Goal: Task Accomplishment & Management: Use online tool/utility

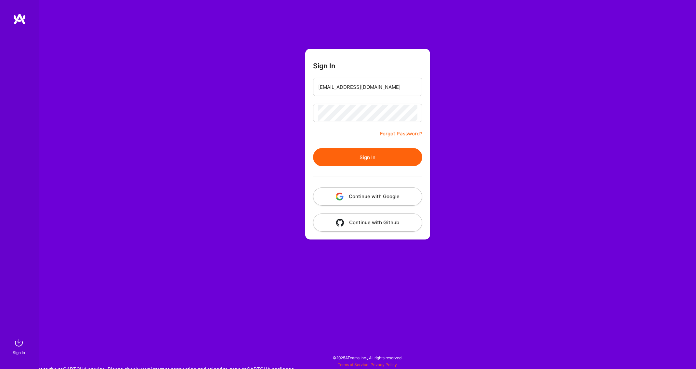
click at [379, 153] on button "Sign In" at bounding box center [367, 157] width 109 height 18
click at [373, 158] on button "Sign In" at bounding box center [367, 157] width 109 height 18
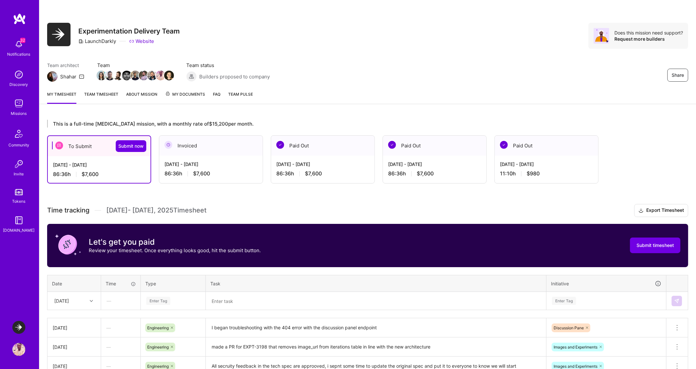
click at [324, 81] on div "Team architect Shahar Team Team status Builders proposed to company Share" at bounding box center [367, 72] width 641 height 20
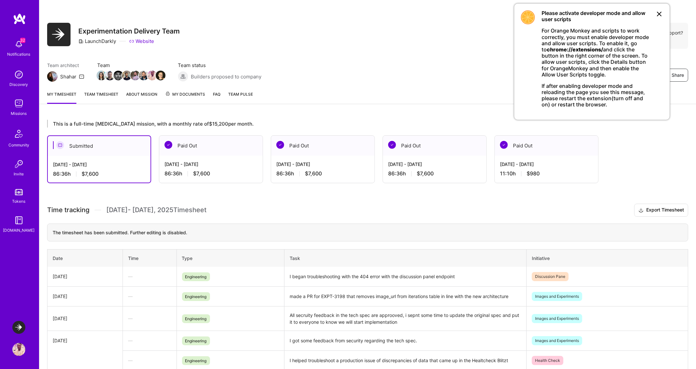
click at [658, 14] on icon at bounding box center [659, 14] width 8 height 8
